Goal: Transaction & Acquisition: Subscribe to service/newsletter

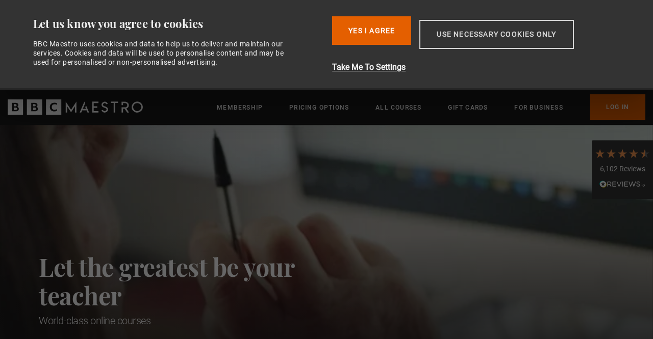
click at [474, 29] on button "Use necessary cookies only" at bounding box center [496, 34] width 154 height 29
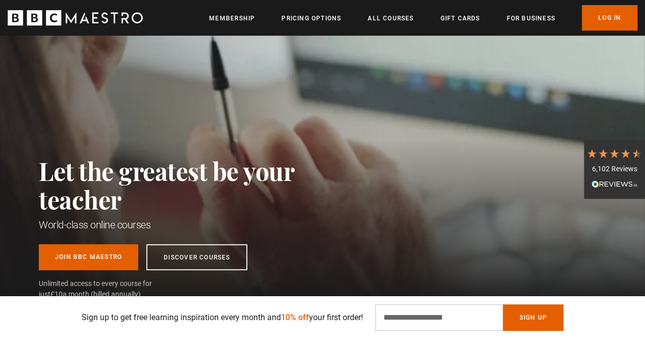
scroll to position [8, 0]
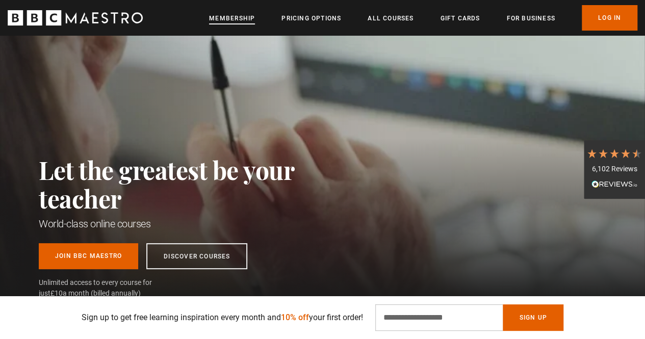
click at [245, 19] on link "Membership" at bounding box center [232, 18] width 46 height 10
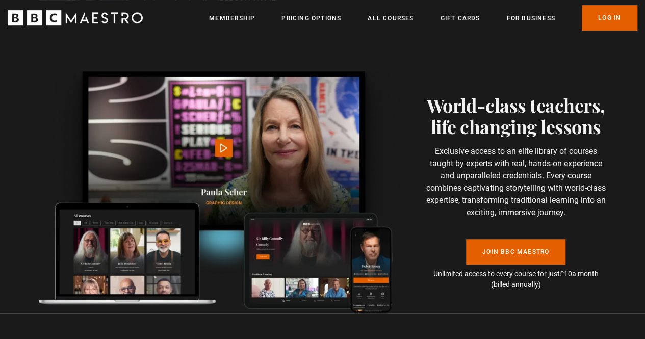
scroll to position [2170, 0]
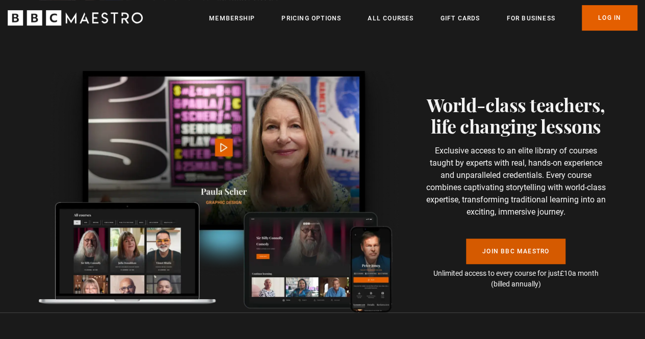
click at [521, 239] on link "Join BBC Maestro" at bounding box center [515, 251] width 99 height 25
